Goal: Task Accomplishment & Management: Complete application form

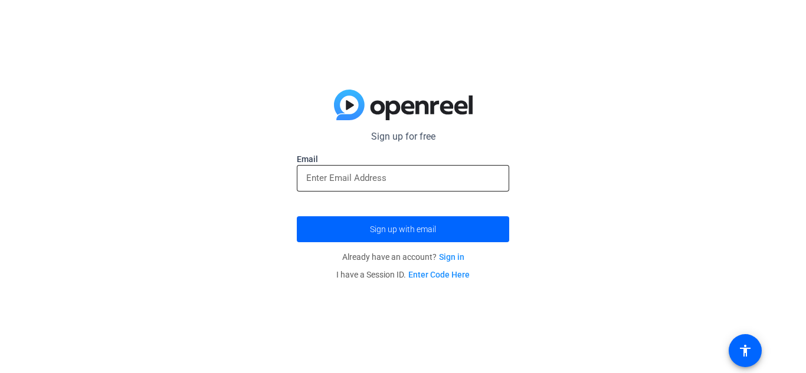
click at [368, 165] on div at bounding box center [402, 178] width 193 height 27
click at [373, 182] on input "email" at bounding box center [402, 178] width 193 height 14
click at [344, 186] on div at bounding box center [402, 178] width 193 height 27
click at [339, 180] on input "email" at bounding box center [402, 178] width 193 height 14
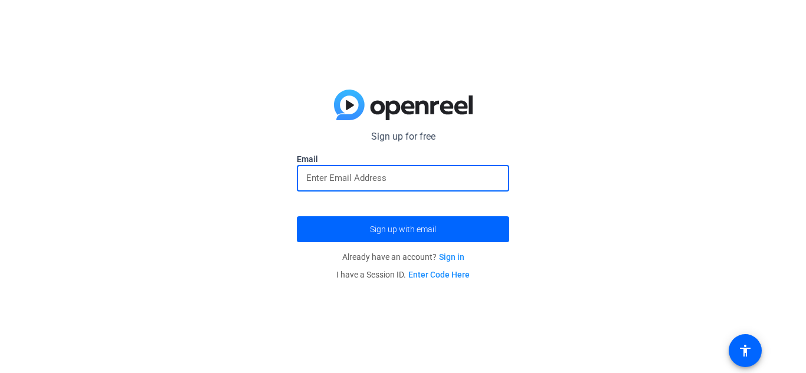
click at [339, 180] on input "email" at bounding box center [402, 178] width 193 height 14
click at [350, 182] on input "email" at bounding box center [402, 178] width 193 height 14
type input "s"
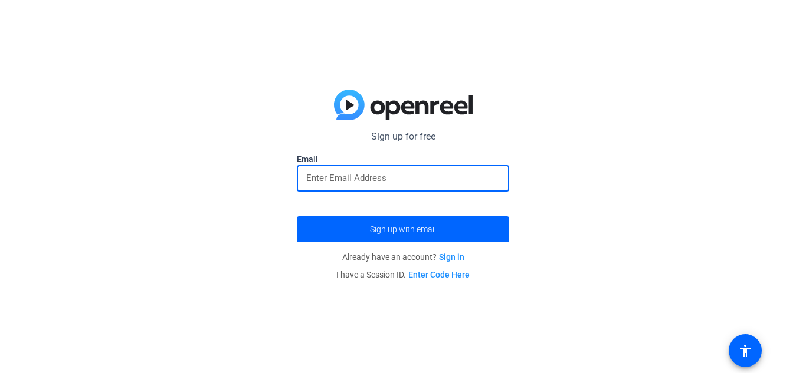
type input "d"
click at [297, 217] on button "Sign up with email" at bounding box center [403, 230] width 212 height 26
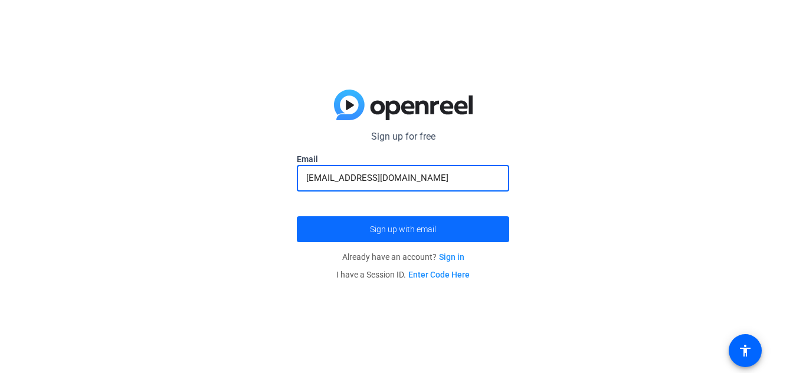
click at [396, 229] on span "Sign up with email" at bounding box center [403, 229] width 66 height 0
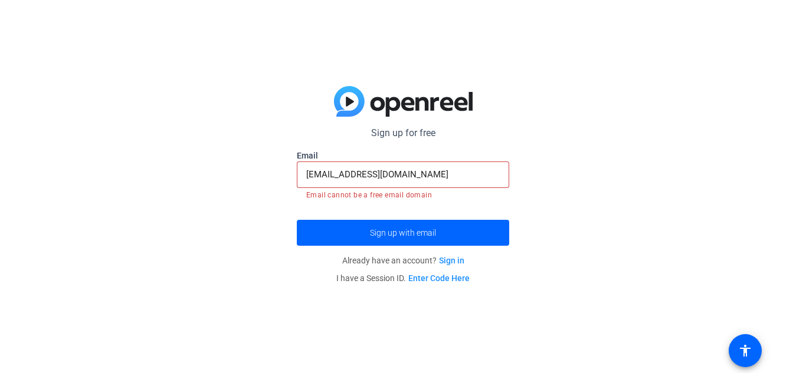
click at [467, 166] on div "[EMAIL_ADDRESS][DOMAIN_NAME]" at bounding box center [402, 175] width 193 height 27
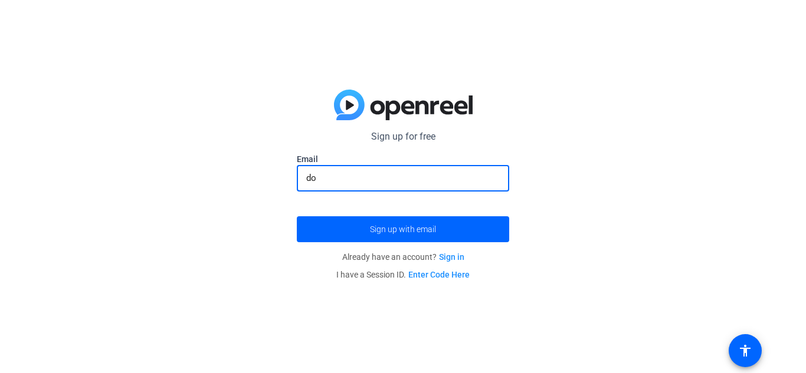
type input "d"
click at [512, 124] on div "Sign up for free Email Sign up with email Already have an account? Sign in I ha…" at bounding box center [403, 186] width 806 height 373
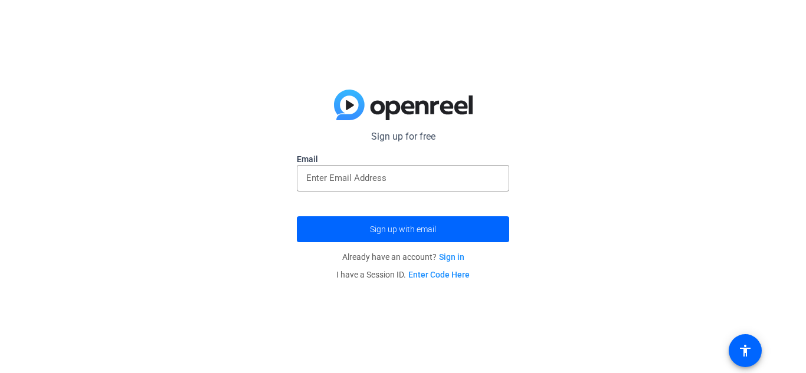
click at [349, 107] on img at bounding box center [403, 105] width 139 height 31
click at [377, 184] on input "email" at bounding box center [402, 178] width 193 height 14
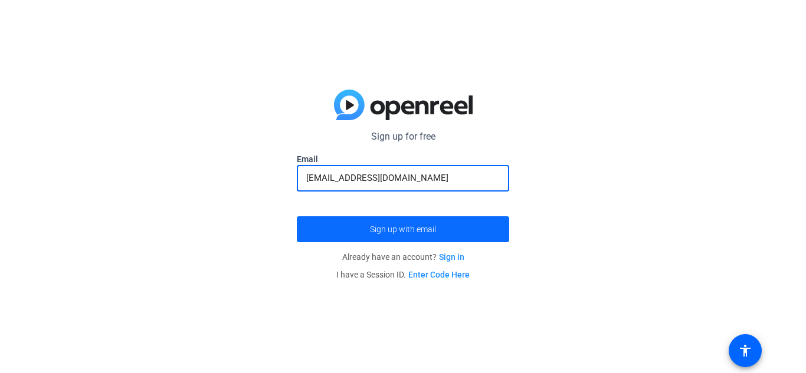
type input "[EMAIL_ADDRESS][DOMAIN_NAME]"
click at [355, 233] on span "submit" at bounding box center [403, 229] width 212 height 28
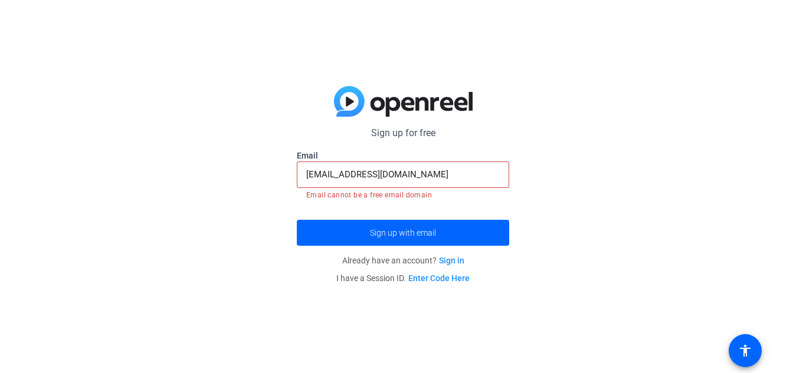
click at [455, 179] on input "[EMAIL_ADDRESS][DOMAIN_NAME]" at bounding box center [402, 175] width 193 height 14
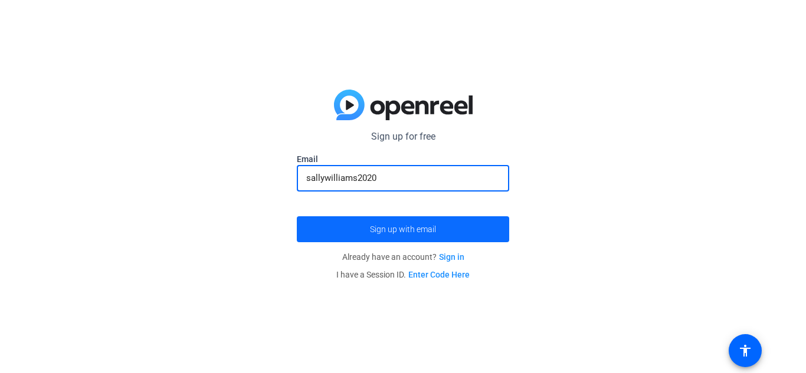
click at [434, 229] on span "Sign up with email" at bounding box center [403, 229] width 66 height 0
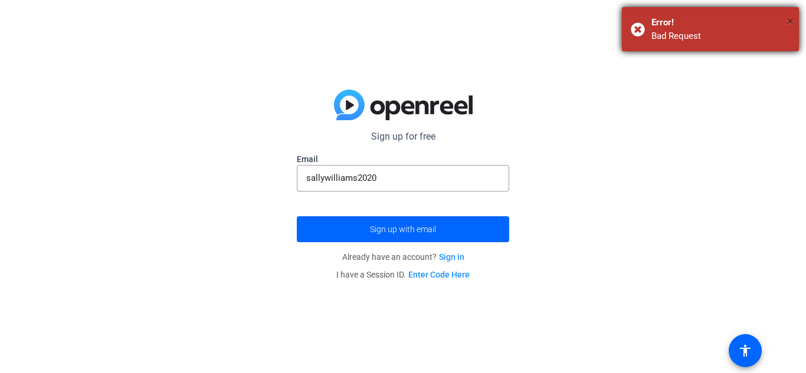
click at [790, 18] on span "×" at bounding box center [790, 21] width 6 height 14
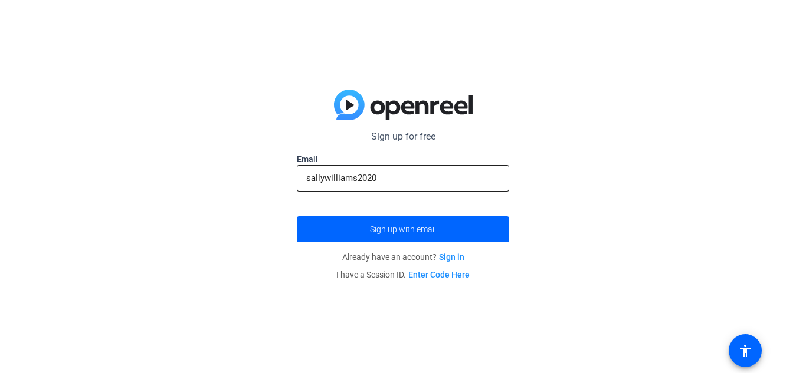
click at [454, 186] on div "sallywilliams2020" at bounding box center [402, 178] width 193 height 27
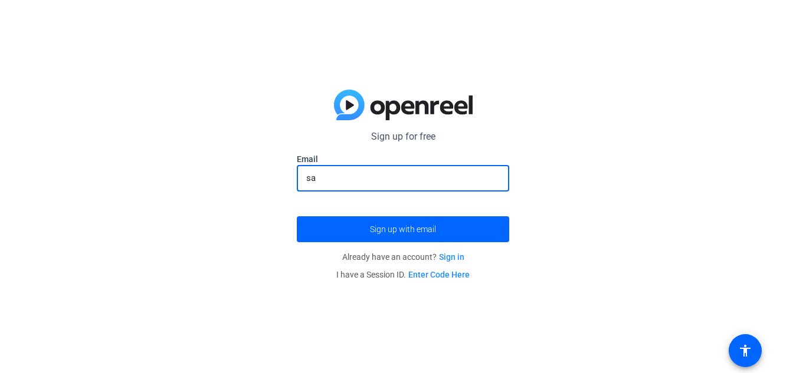
type input "s"
type input "r"
type input "joystickbroken"
click at [297, 217] on button "Sign up with email" at bounding box center [403, 230] width 212 height 26
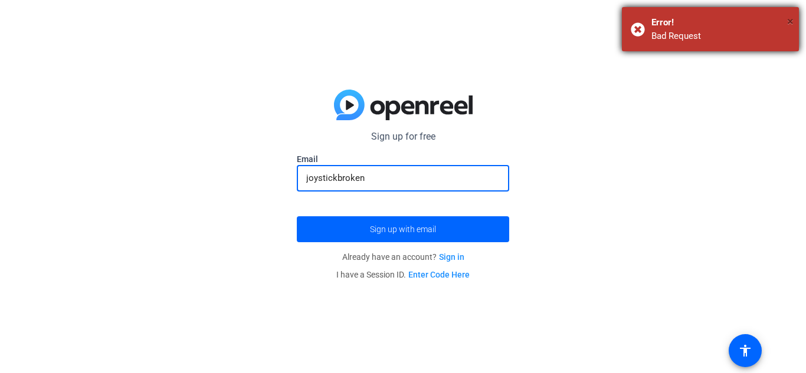
click at [789, 24] on span "×" at bounding box center [790, 21] width 6 height 14
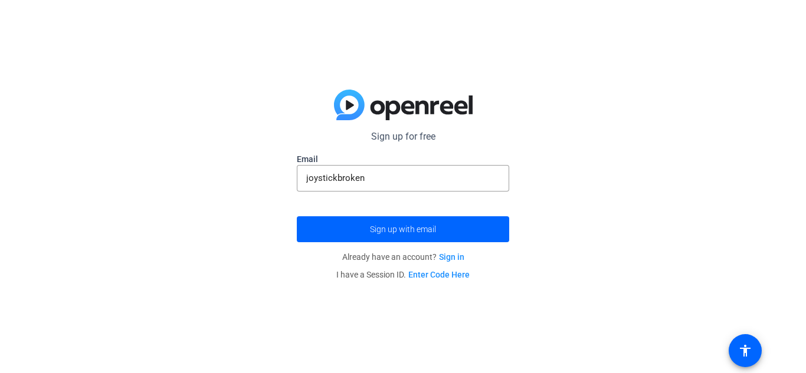
click at [346, 97] on img at bounding box center [403, 105] width 139 height 31
click at [456, 278] on link "Enter Code Here" at bounding box center [438, 274] width 61 height 9
click at [457, 252] on link "Sign in" at bounding box center [451, 256] width 25 height 9
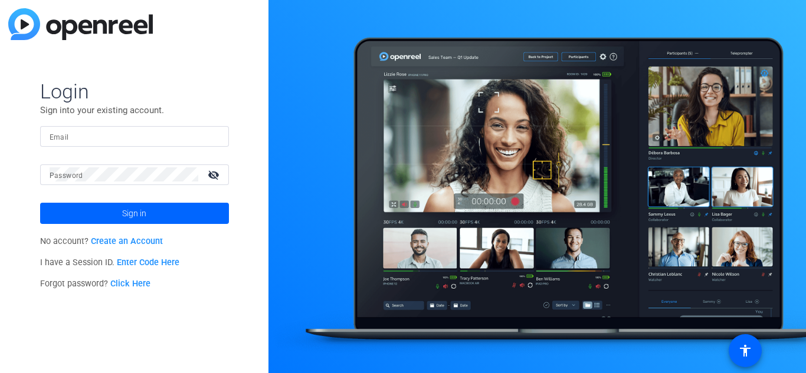
click at [101, 245] on link "Create an Account" at bounding box center [127, 242] width 72 height 10
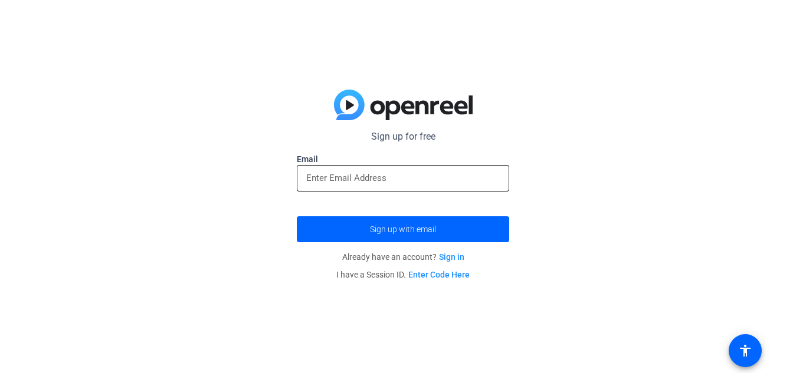
click at [386, 167] on div at bounding box center [402, 178] width 193 height 27
click at [385, 175] on input "email" at bounding box center [402, 178] width 193 height 14
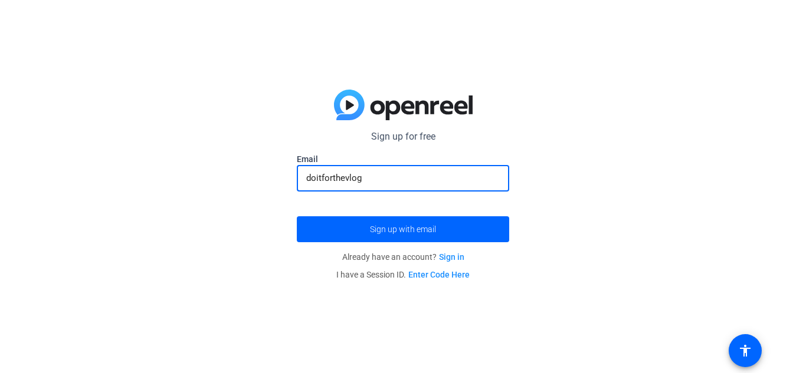
type input "doitforthevlog"
click at [297, 217] on button "Sign up with email" at bounding box center [403, 230] width 212 height 26
